Goal: Task Accomplishment & Management: Manage account settings

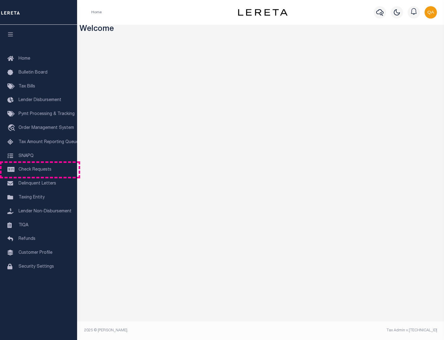
click at [39, 169] on span "Check Requests" at bounding box center [35, 169] width 33 height 4
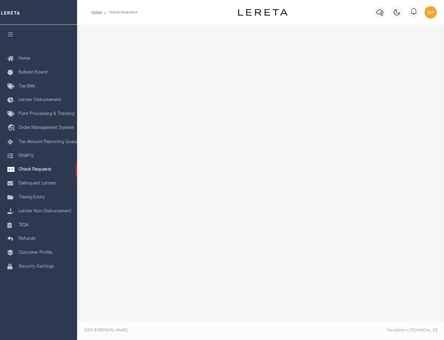
select select "50"
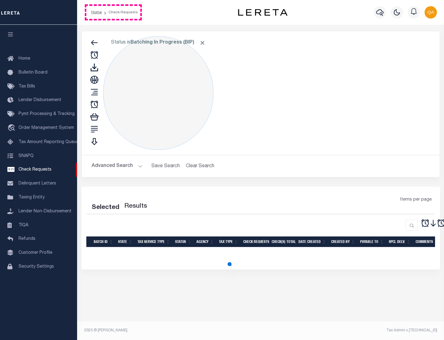
select select "50"
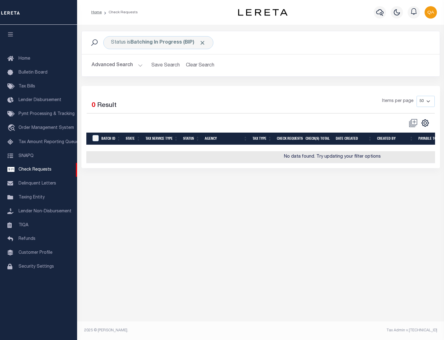
click at [203, 43] on span "Click to Remove" at bounding box center [202, 43] width 6 height 6
